Goal: Task Accomplishment & Management: Manage account settings

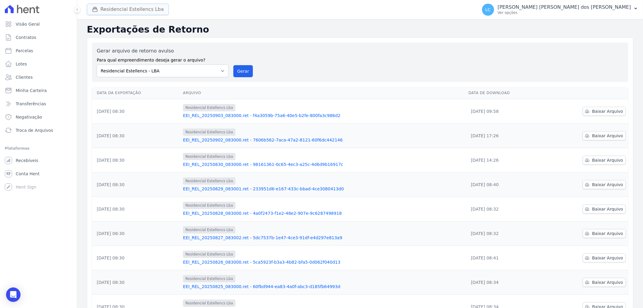
click at [120, 10] on button "Residencial Estellencs Lba" at bounding box center [128, 9] width 82 height 11
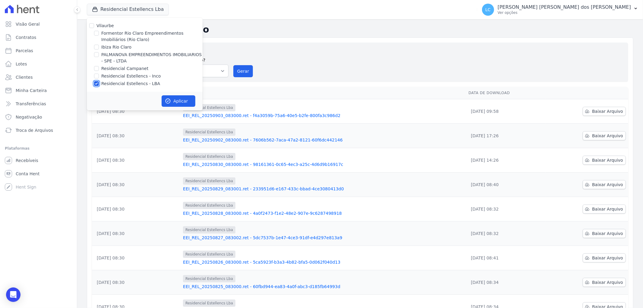
click at [95, 85] on input "Residencial Estellencs - LBA" at bounding box center [96, 83] width 5 height 5
checkbox input "false"
click at [97, 46] on input "Ibiza Rio Claro" at bounding box center [96, 47] width 5 height 5
checkbox input "true"
click at [176, 100] on button "Aplicar" at bounding box center [179, 100] width 34 height 11
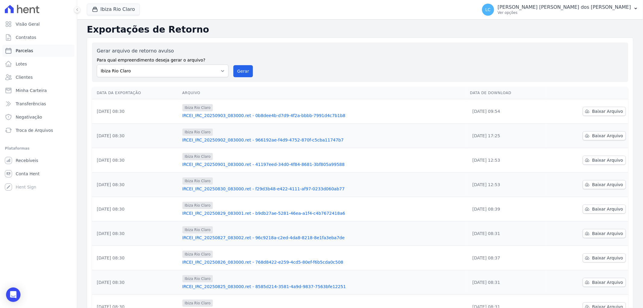
click at [34, 50] on link "Parcelas" at bounding box center [38, 51] width 72 height 12
select select
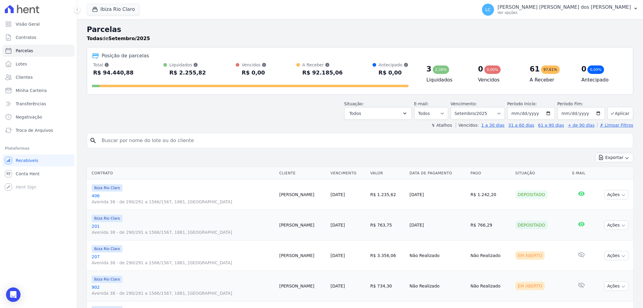
click at [242, 146] on input "search" at bounding box center [364, 141] width 533 height 12
type input "caio"
select select
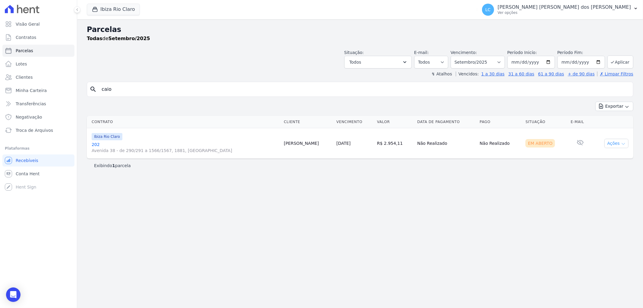
click at [620, 146] on button "Ações" at bounding box center [617, 143] width 24 height 9
click at [608, 156] on link "Ver boleto" at bounding box center [614, 157] width 58 height 11
